Goal: Transaction & Acquisition: Book appointment/travel/reservation

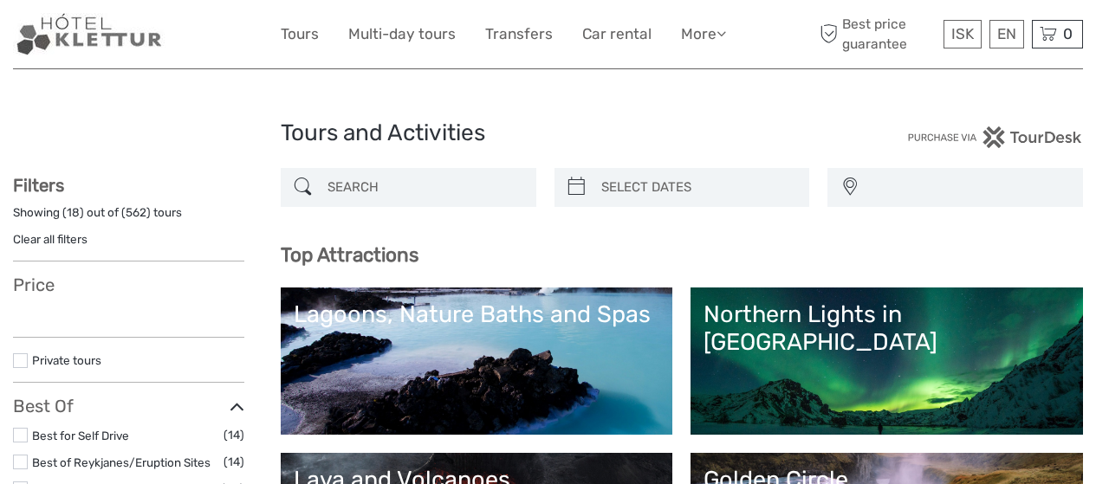
select select
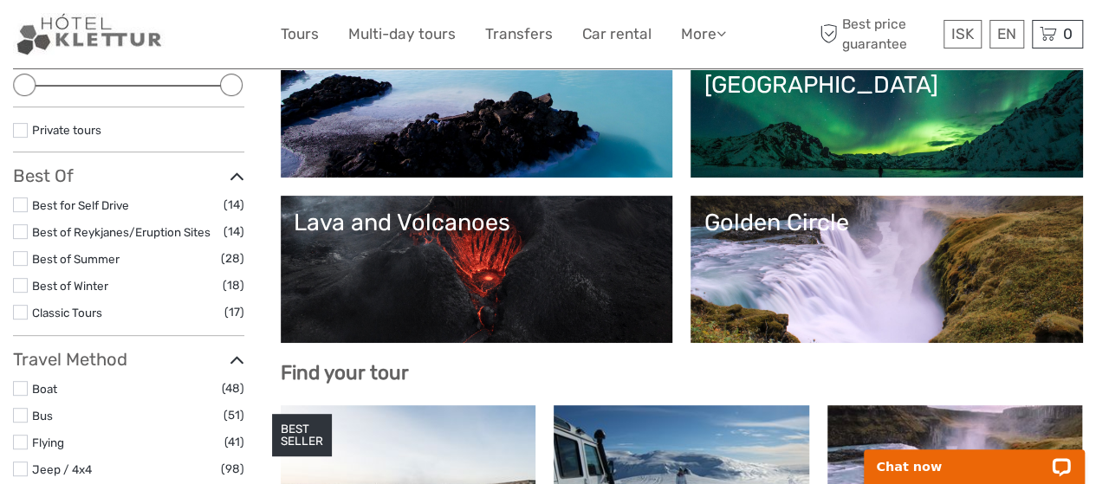
scroll to position [253, 0]
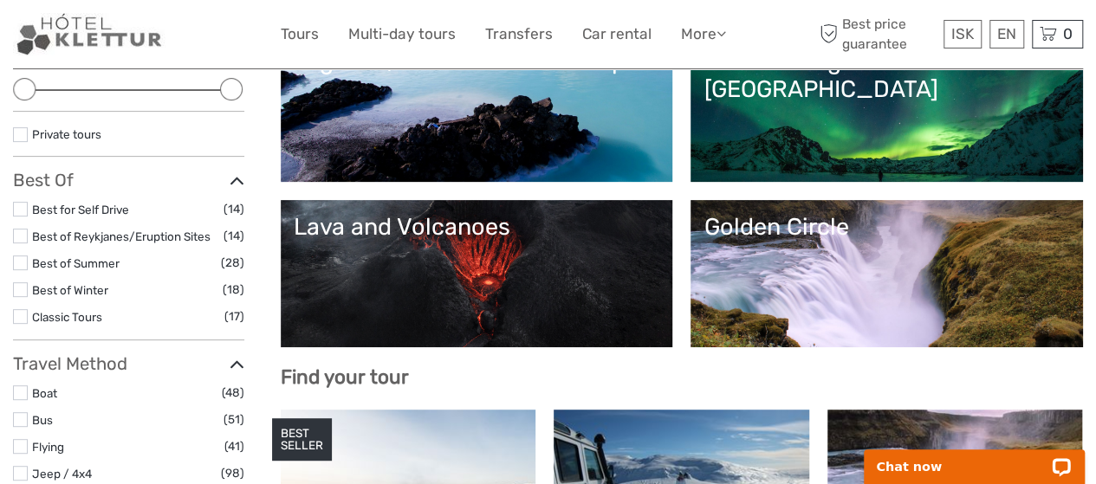
click at [660, 272] on link "Lava and Volcanoes" at bounding box center [477, 273] width 366 height 121
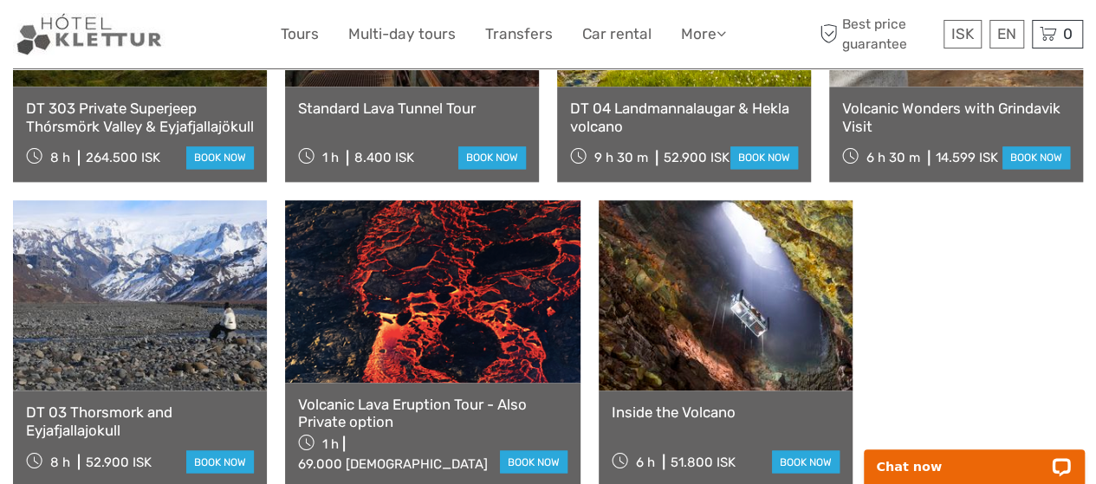
scroll to position [1209, 0]
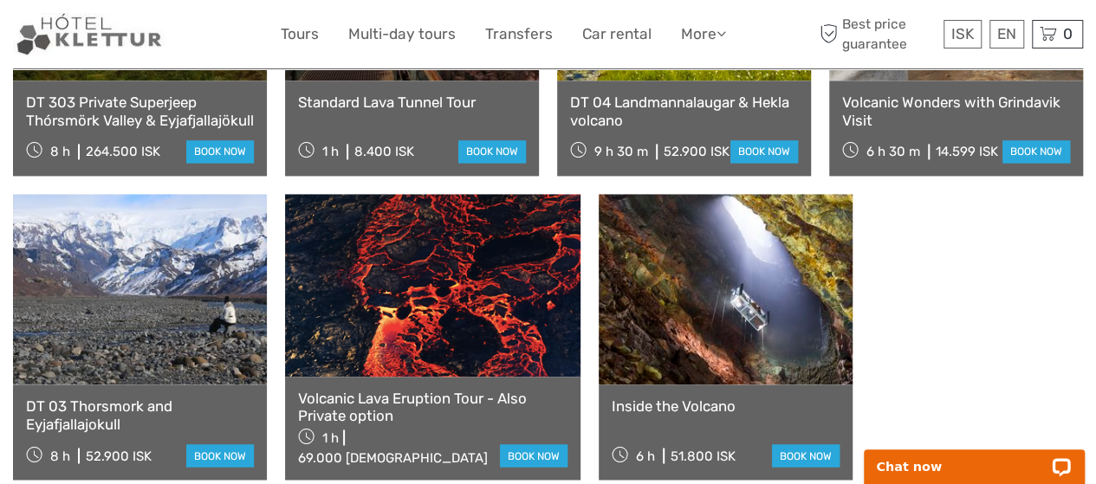
click at [459, 314] on link at bounding box center [432, 285] width 295 height 182
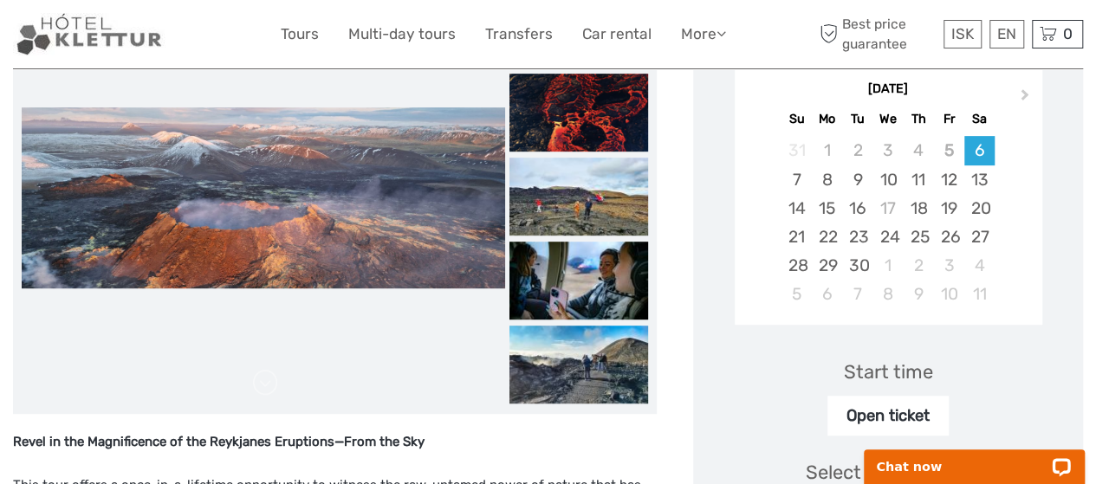
scroll to position [308, 0]
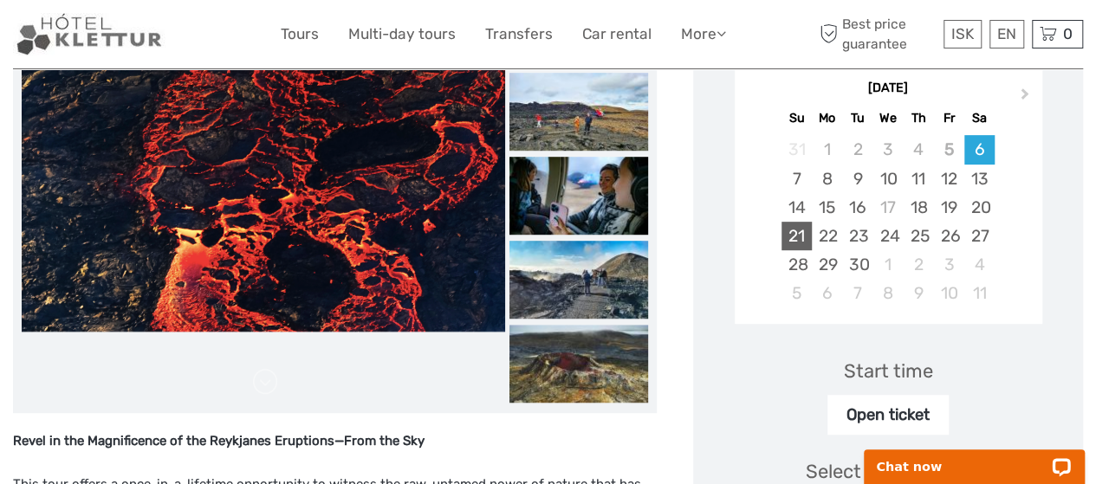
click at [812, 232] on div "21" at bounding box center [796, 236] width 30 height 29
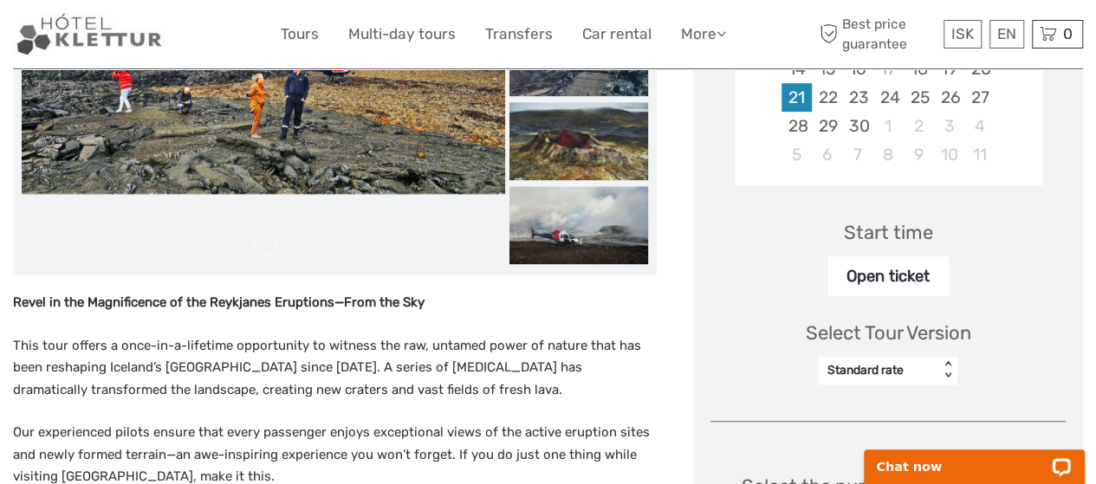
scroll to position [449, 0]
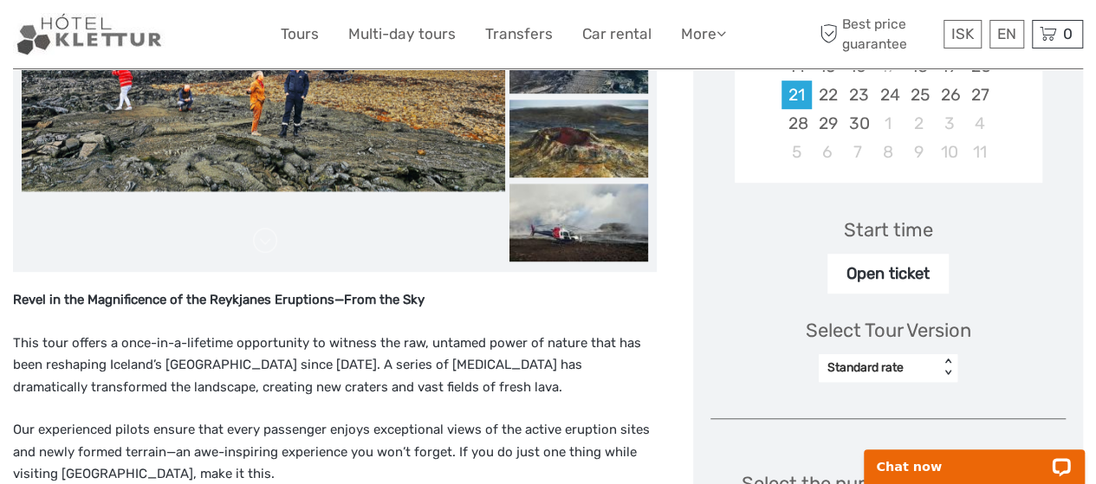
click at [949, 275] on div "Open ticket" at bounding box center [887, 274] width 121 height 40
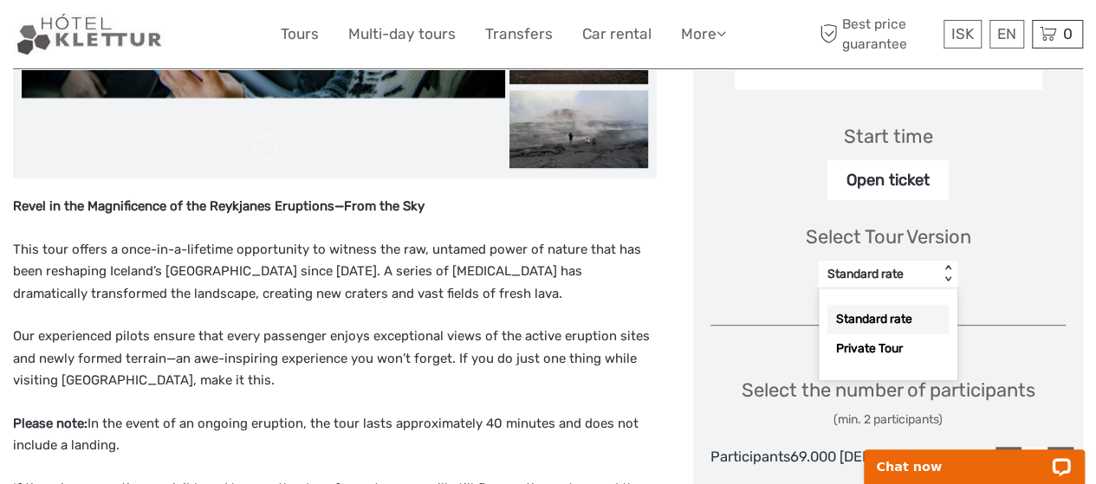
scroll to position [549, 0]
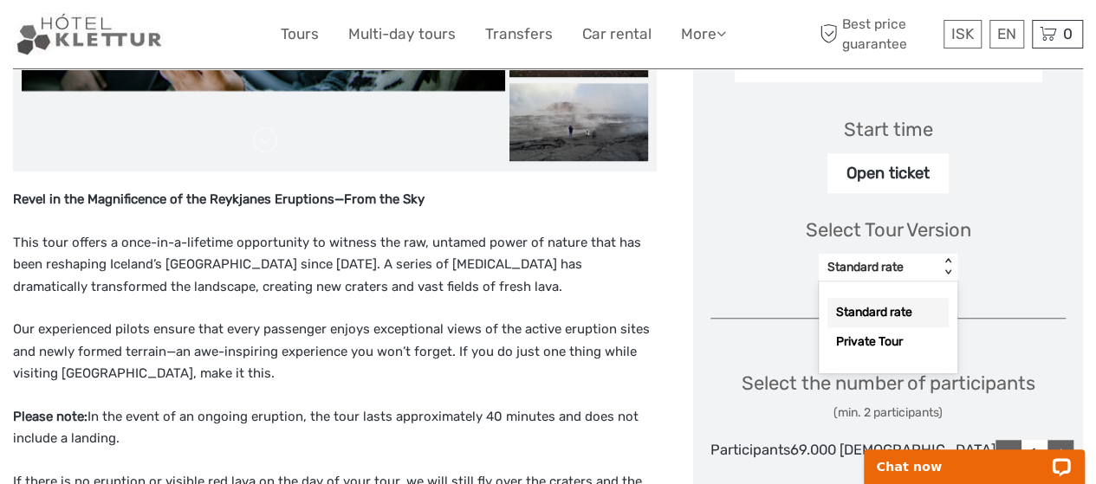
click at [949, 316] on div "Standard rate" at bounding box center [887, 312] width 121 height 29
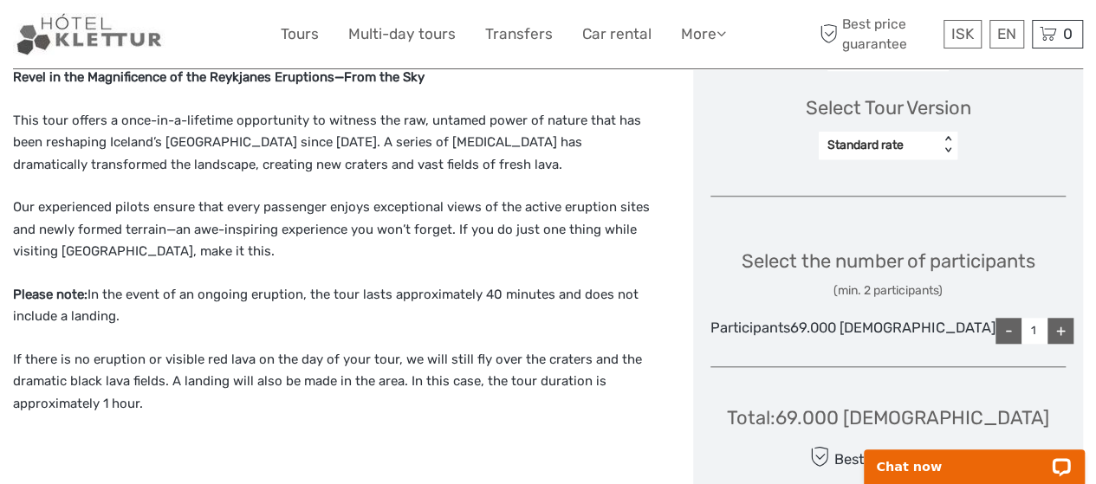
scroll to position [691, 0]
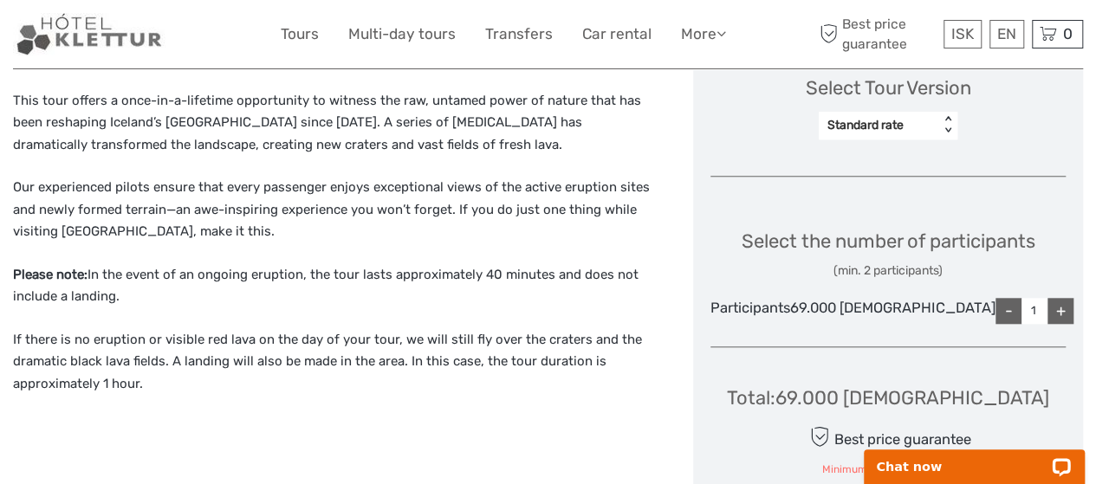
click at [1055, 324] on div "+" at bounding box center [1060, 311] width 26 height 26
type input "2"
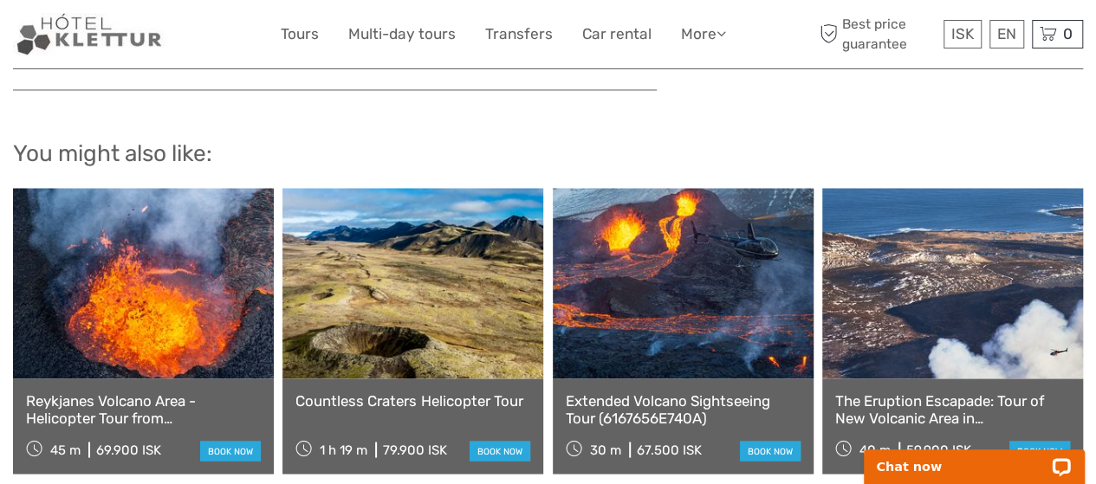
scroll to position [1462, 0]
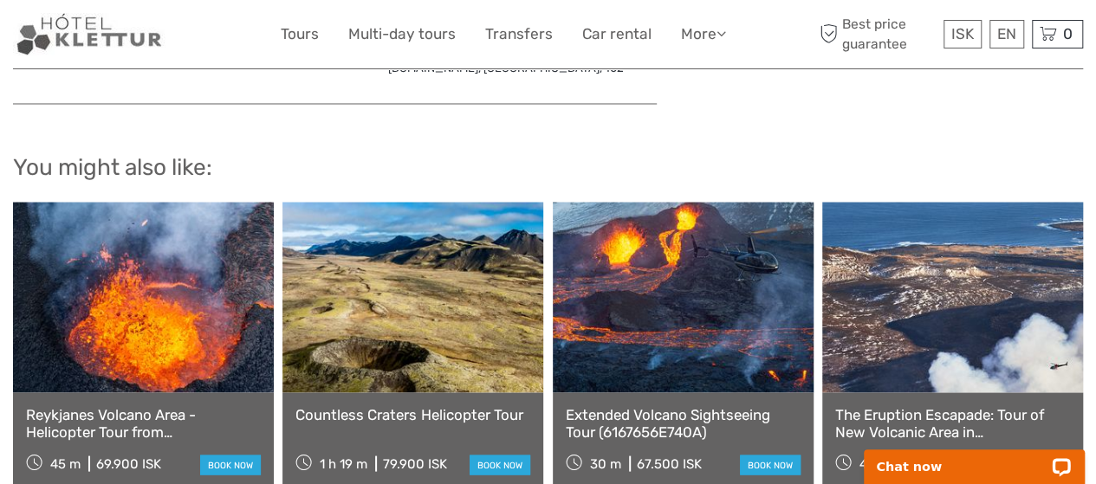
click at [1029, 455] on link "book now" at bounding box center [1039, 465] width 61 height 20
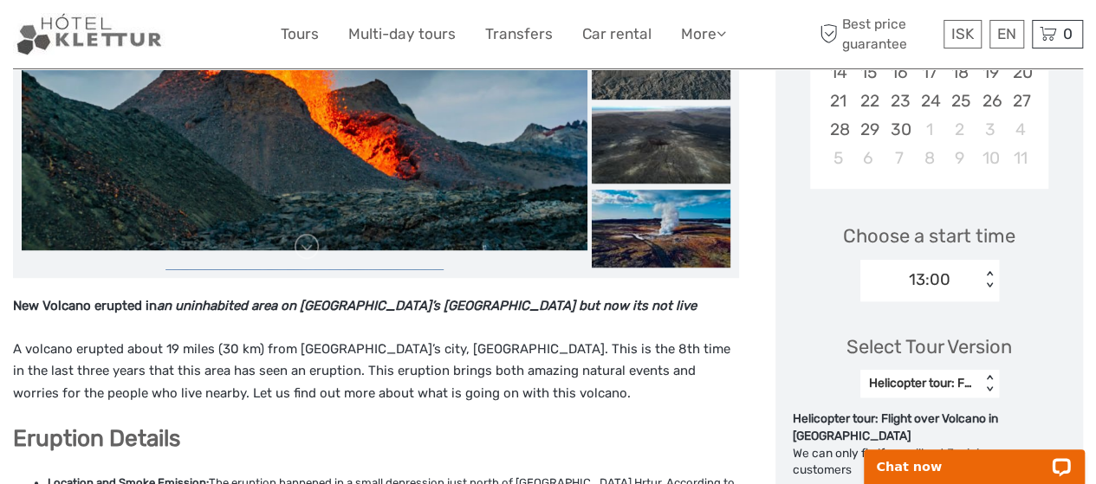
scroll to position [428, 0]
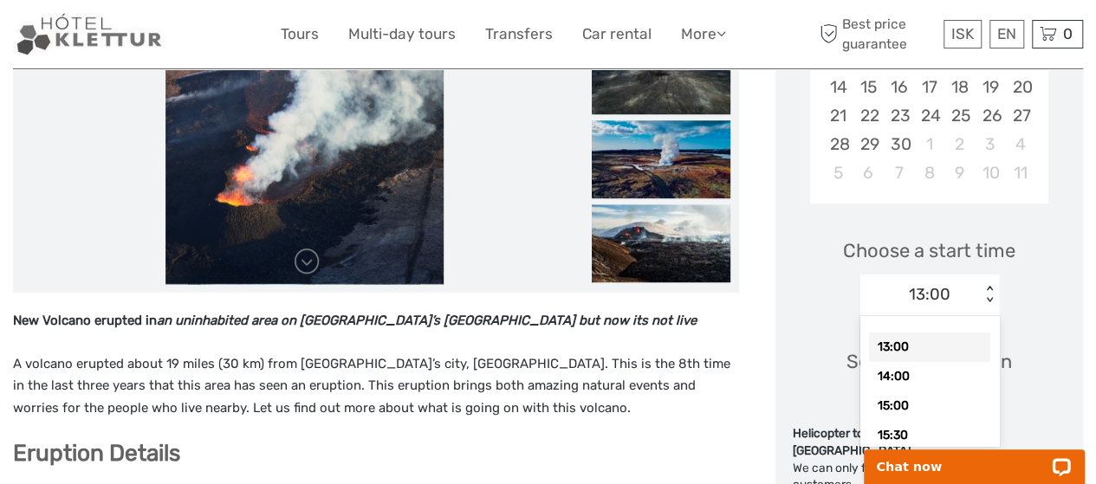
click at [902, 437] on body "Chat now" at bounding box center [973, 457] width 243 height 55
click at [920, 379] on div "14:00" at bounding box center [929, 376] width 121 height 29
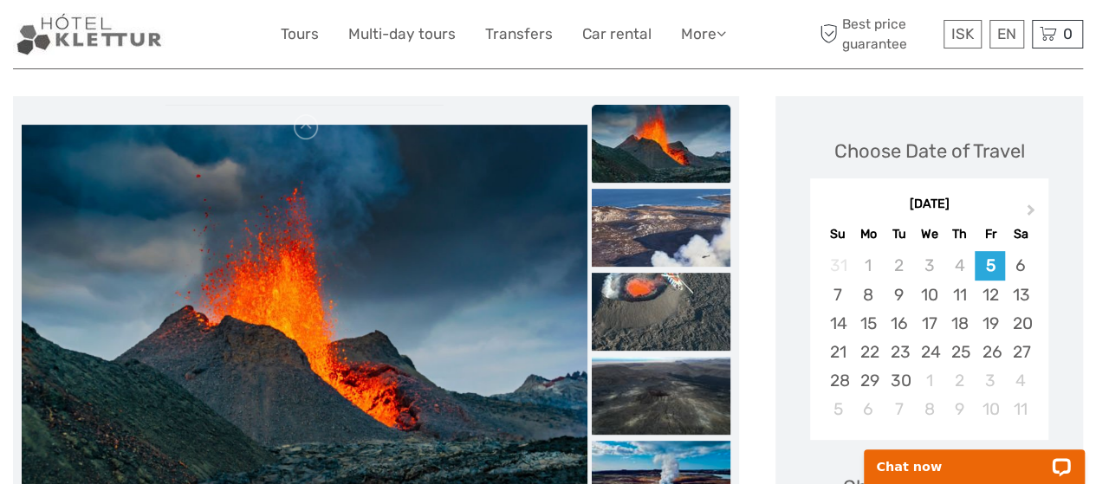
scroll to position [0, 0]
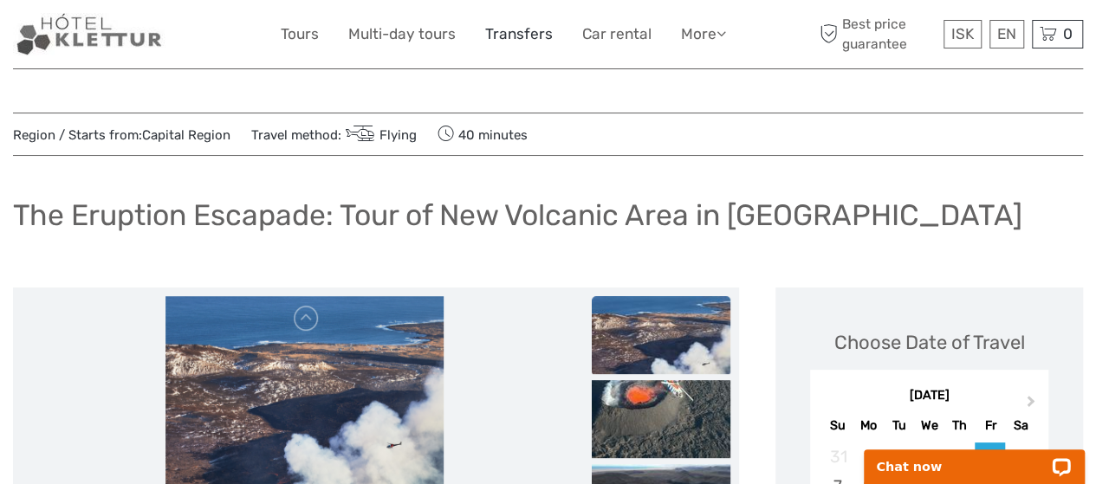
click at [522, 36] on link "Transfers" at bounding box center [519, 34] width 68 height 25
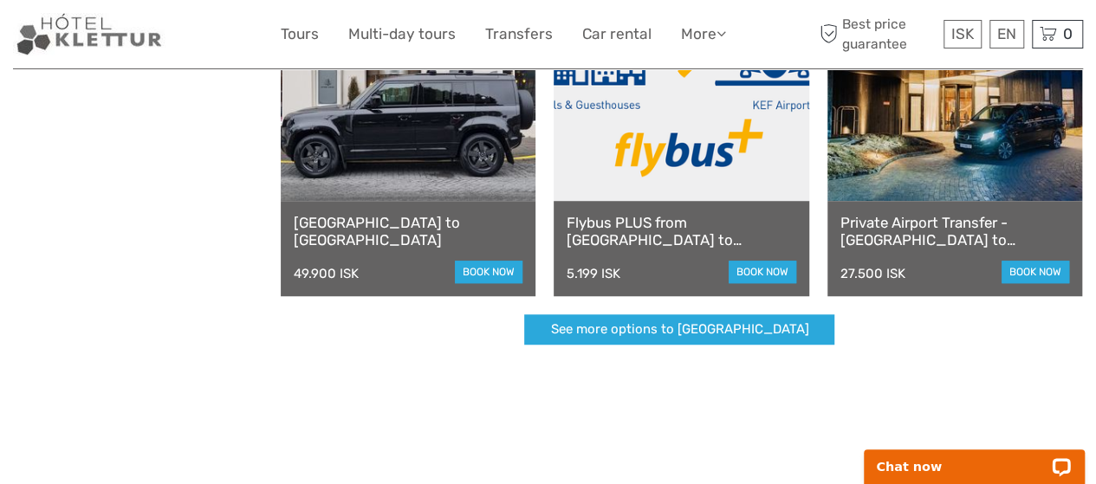
scroll to position [502, 0]
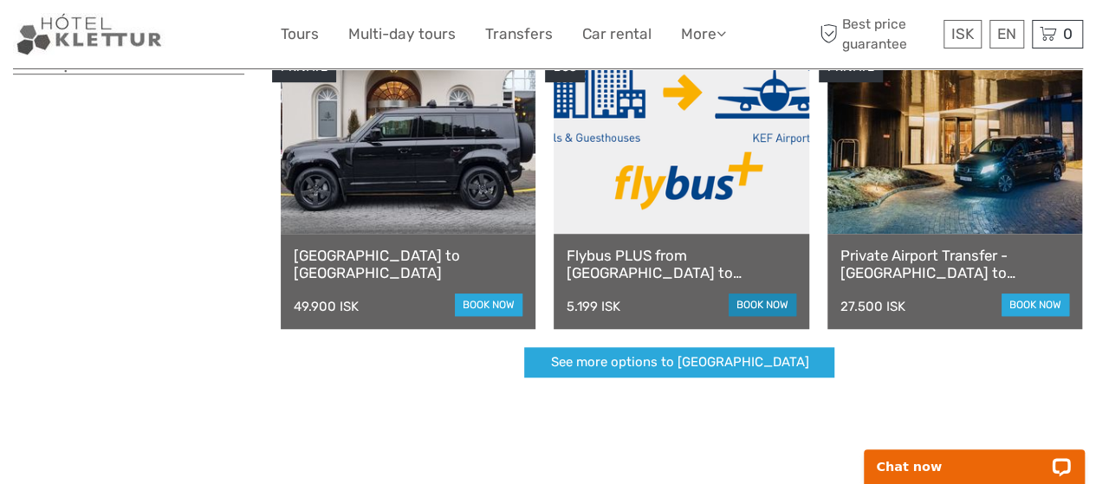
click at [765, 303] on link "book now" at bounding box center [763, 305] width 68 height 23
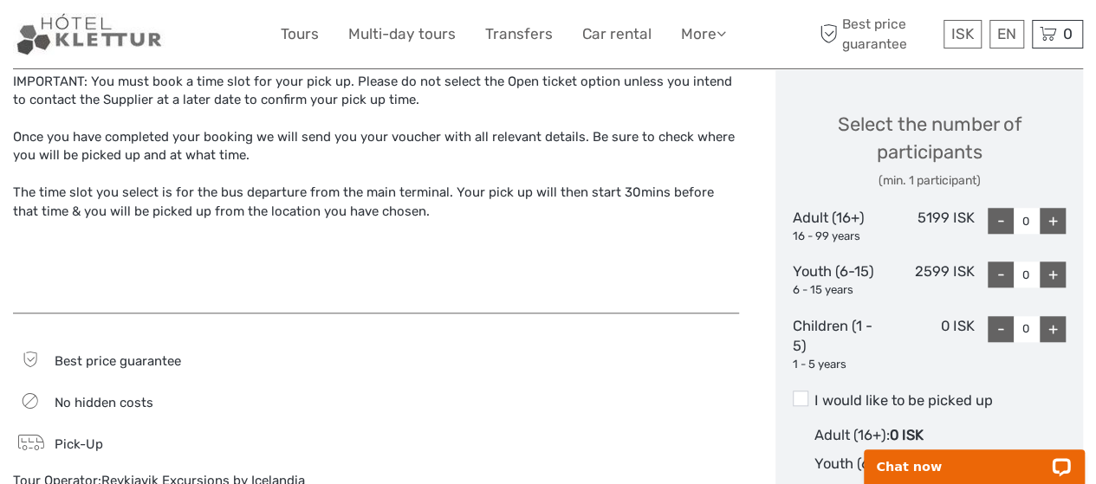
scroll to position [727, 0]
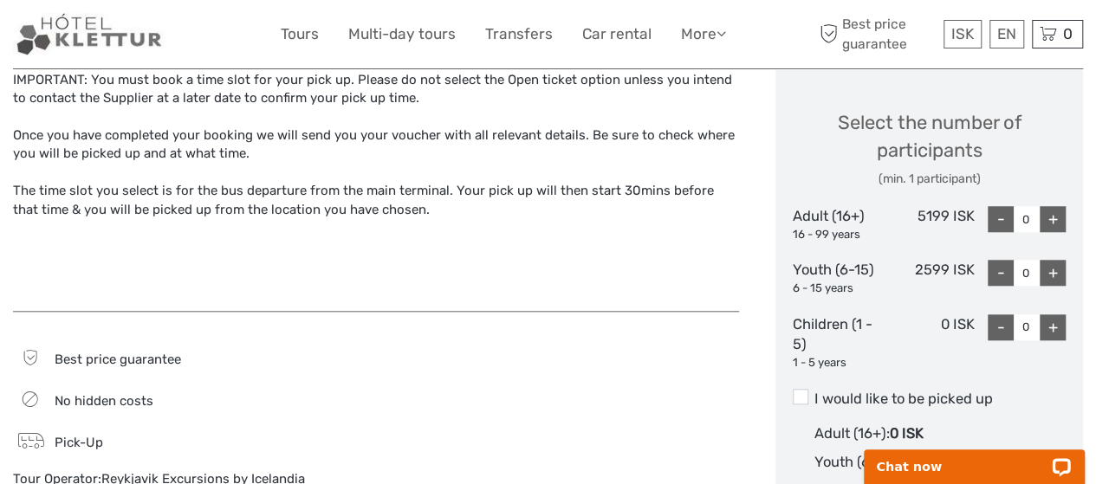
click at [1059, 217] on div "+" at bounding box center [1053, 219] width 26 height 26
click at [1045, 225] on div "+" at bounding box center [1053, 219] width 26 height 26
type input "2"
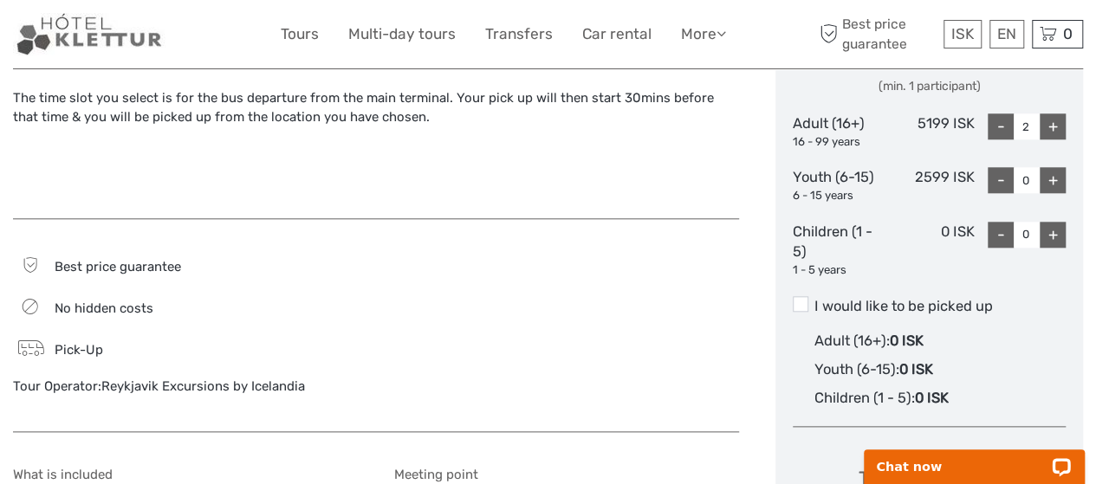
scroll to position [821, 0]
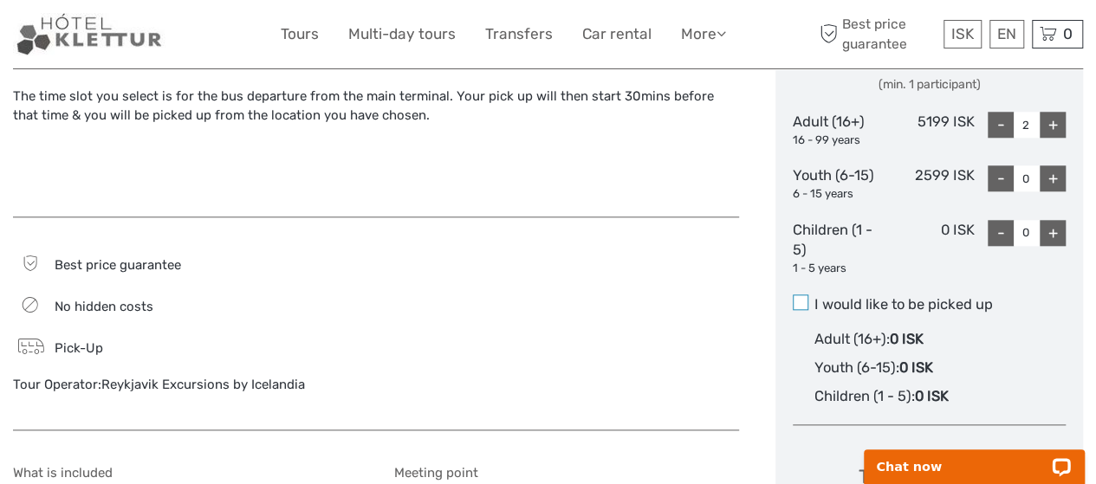
click at [800, 301] on span at bounding box center [801, 303] width 16 height 16
click at [814, 298] on input "I would like to be picked up" at bounding box center [814, 298] width 0 height 0
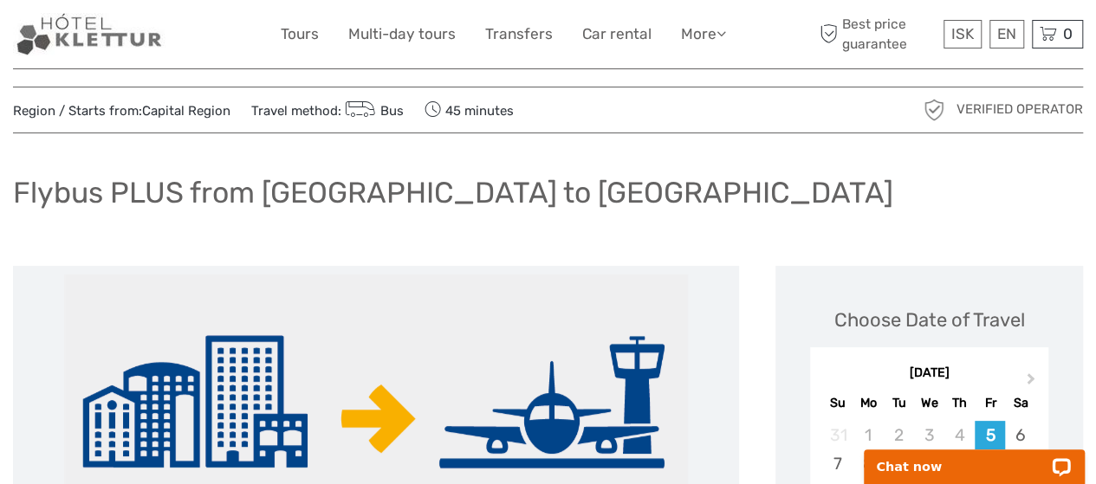
scroll to position [0, 0]
